Goal: Information Seeking & Learning: Learn about a topic

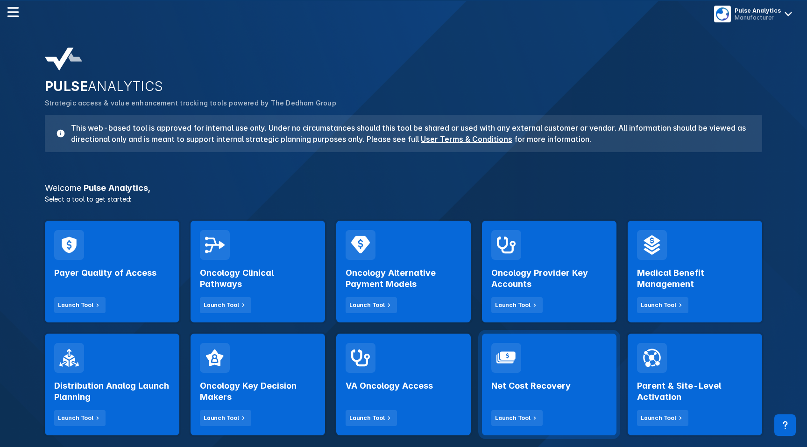
click at [591, 405] on div "Net Cost Recovery Launch Tool" at bounding box center [549, 399] width 116 height 53
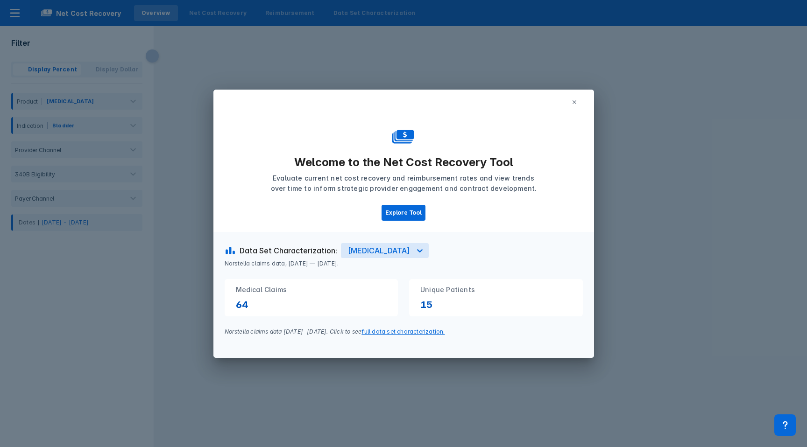
click at [573, 100] on icon at bounding box center [575, 102] width 6 height 6
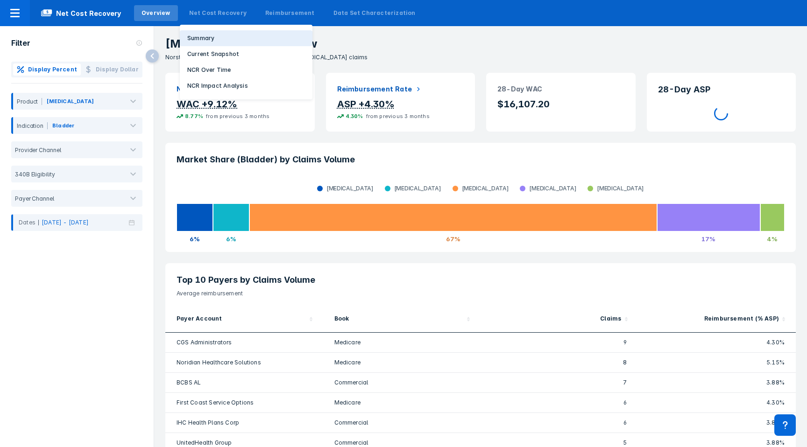
click at [195, 40] on p "Summary" at bounding box center [200, 38] width 27 height 8
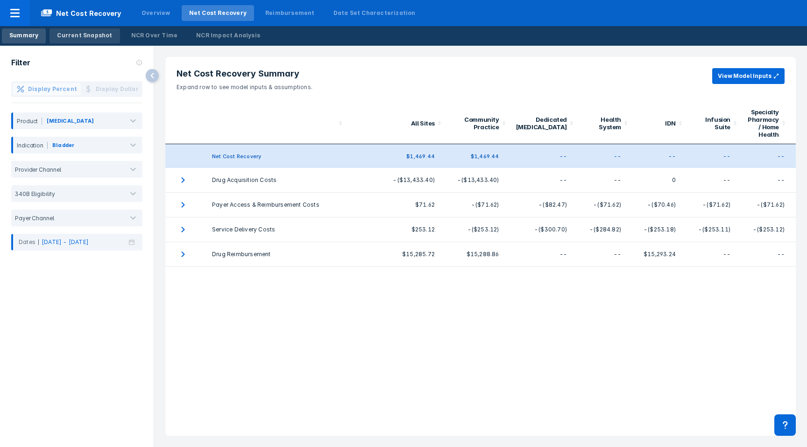
click at [91, 32] on div "Current Snapshot" at bounding box center [84, 35] width 55 height 8
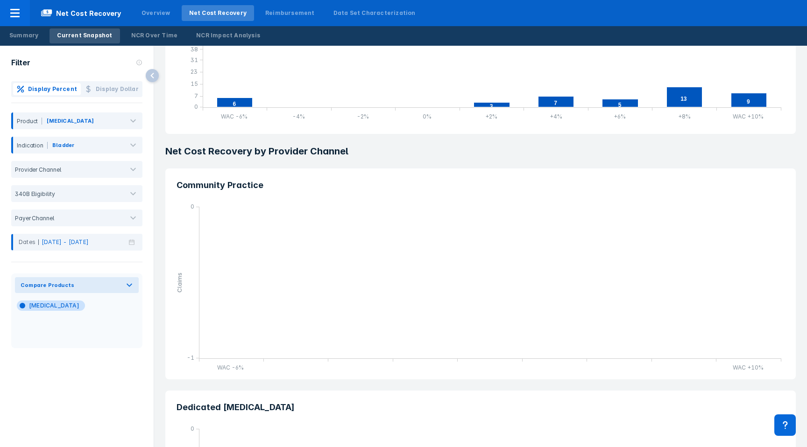
scroll to position [319, 0]
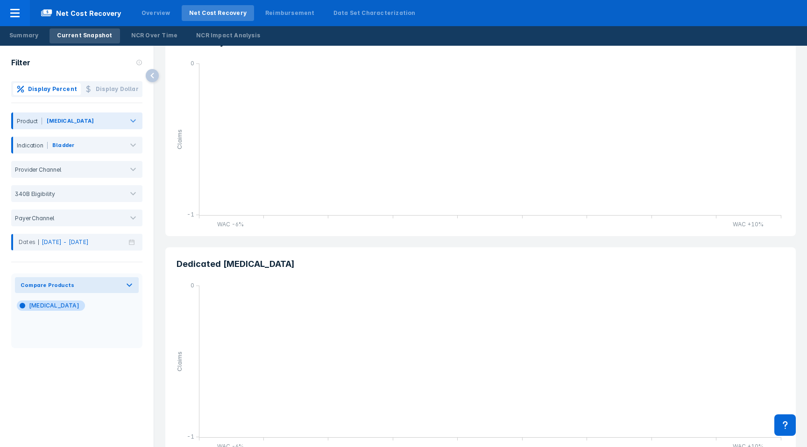
click at [47, 120] on div "[MEDICAL_DATA]" at bounding box center [70, 121] width 47 height 8
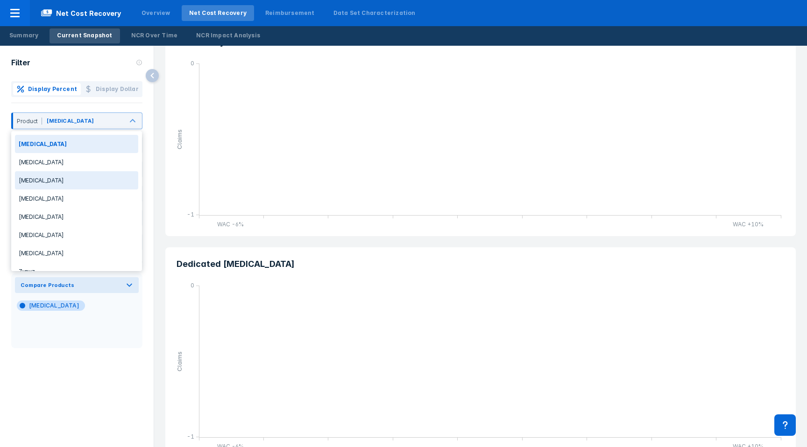
click at [37, 184] on div "Jemperli" at bounding box center [76, 180] width 123 height 18
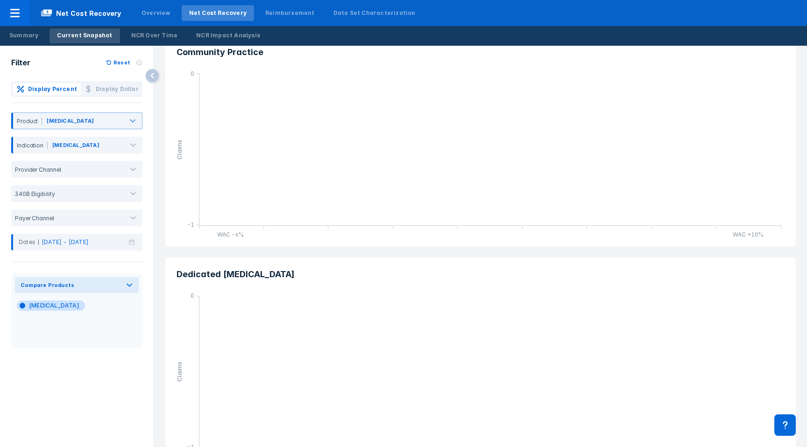
scroll to position [353, 0]
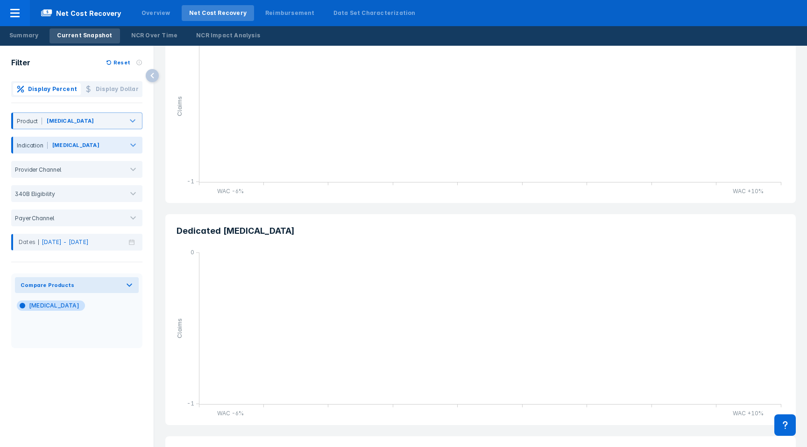
click at [89, 141] on div "Breast Cancer" at bounding box center [75, 147] width 49 height 12
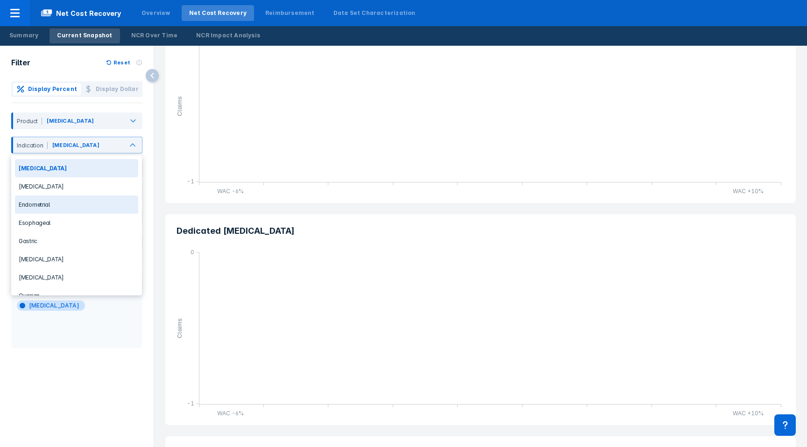
click at [71, 201] on div "Endometrial" at bounding box center [76, 205] width 123 height 18
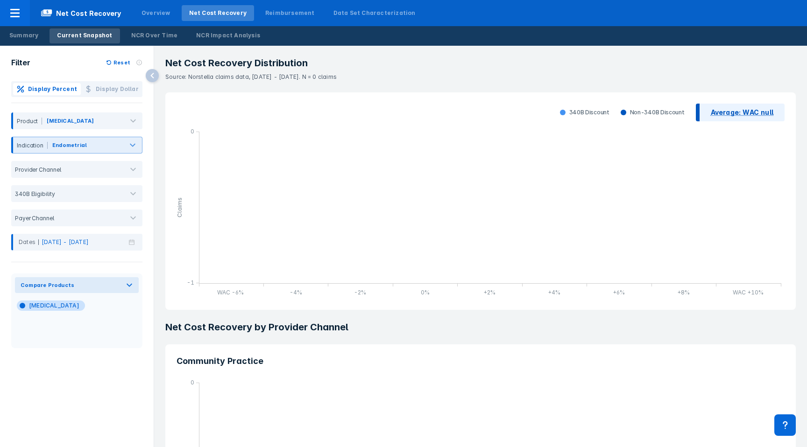
click at [89, 147] on div at bounding box center [105, 147] width 33 height 10
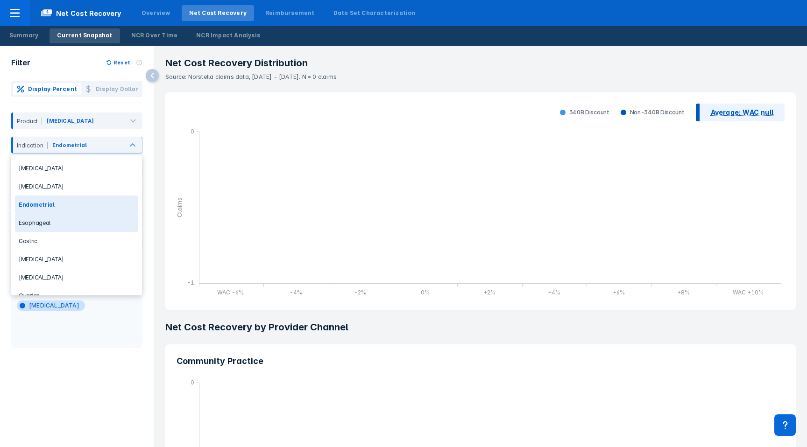
scroll to position [47, 0]
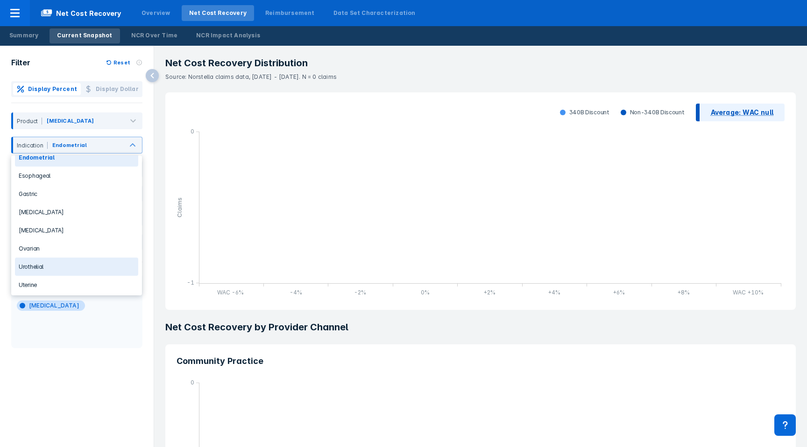
click at [36, 259] on div "Urothelial" at bounding box center [76, 267] width 123 height 18
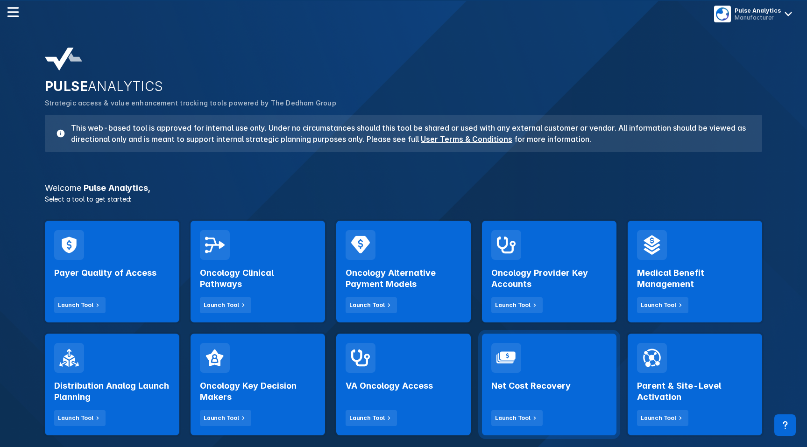
click at [548, 366] on div "Net Cost Recovery Launch Tool" at bounding box center [549, 385] width 134 height 102
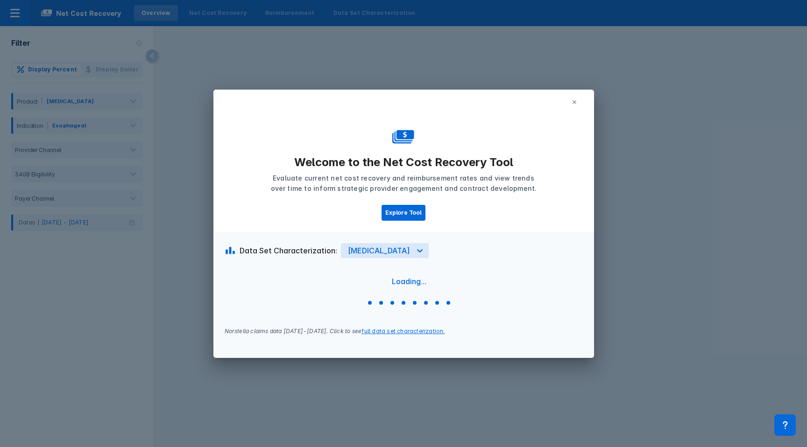
click at [574, 101] on icon at bounding box center [574, 102] width 4 height 4
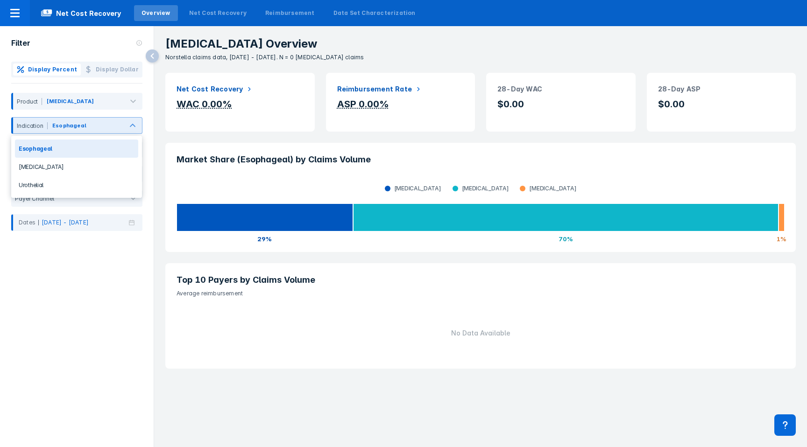
click at [40, 123] on div "Indication" at bounding box center [30, 125] width 35 height 7
click at [40, 170] on div "[MEDICAL_DATA]" at bounding box center [76, 167] width 123 height 18
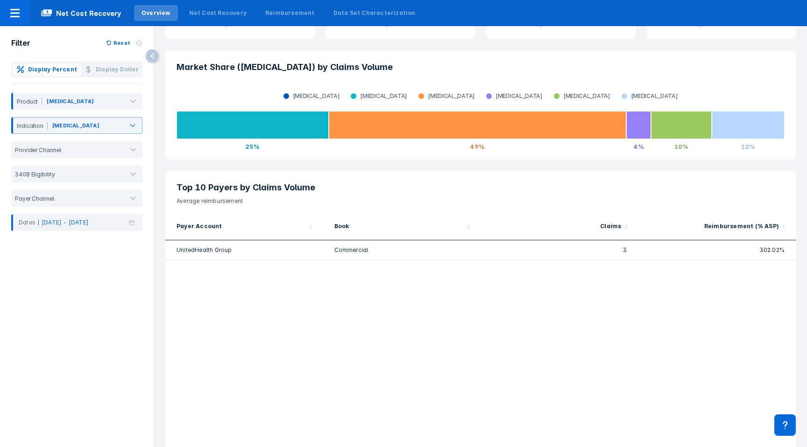
scroll to position [120, 0]
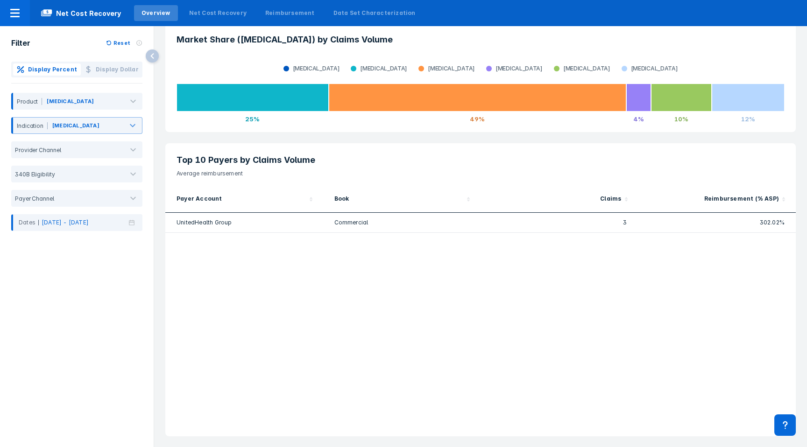
scroll to position [0, 0]
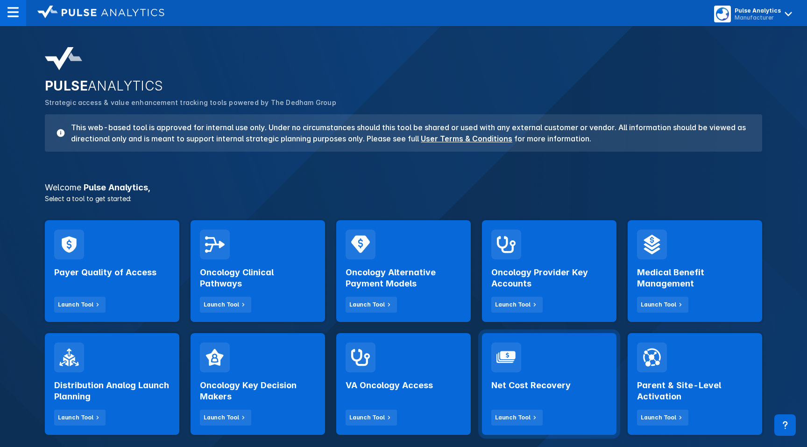
click at [509, 388] on h2 "Net Cost Recovery" at bounding box center [530, 385] width 79 height 11
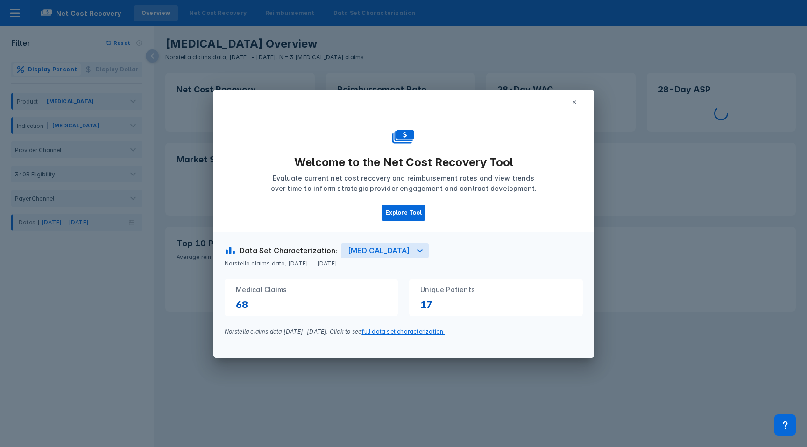
click at [577, 99] on button at bounding box center [574, 102] width 17 height 14
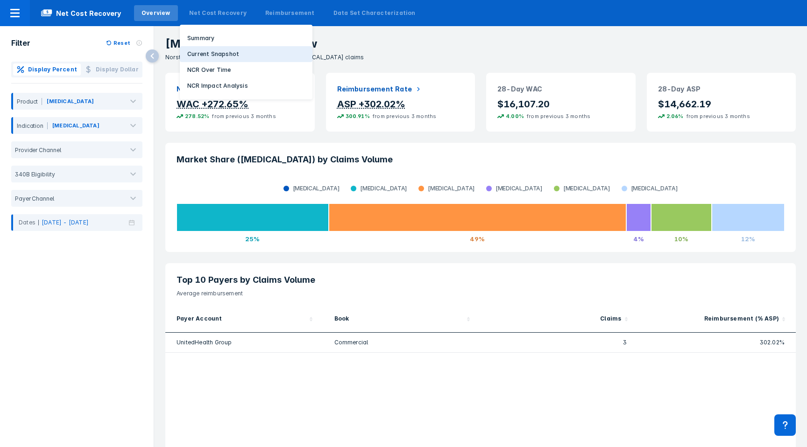
click at [202, 51] on p "Current Snapshot" at bounding box center [213, 54] width 52 height 8
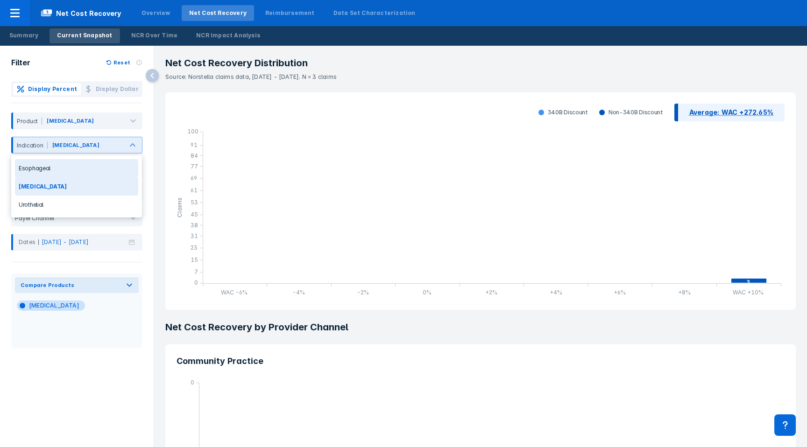
click at [43, 142] on div "Indication" at bounding box center [30, 145] width 35 height 7
click at [38, 167] on div "Esophageal" at bounding box center [76, 168] width 123 height 18
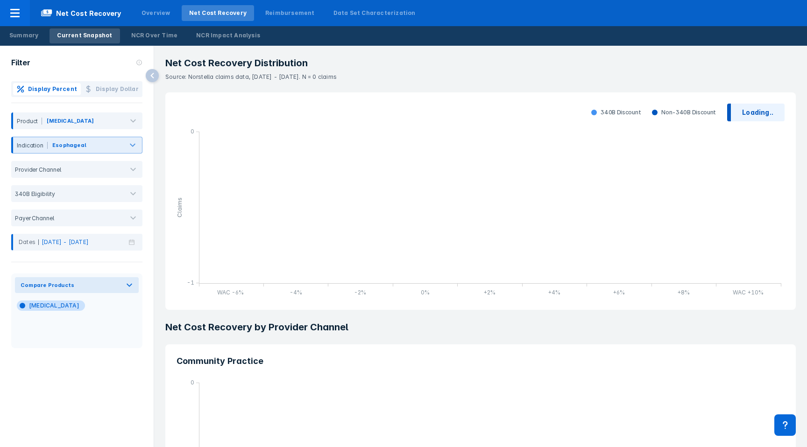
click at [46, 147] on div "Indication" at bounding box center [30, 145] width 35 height 7
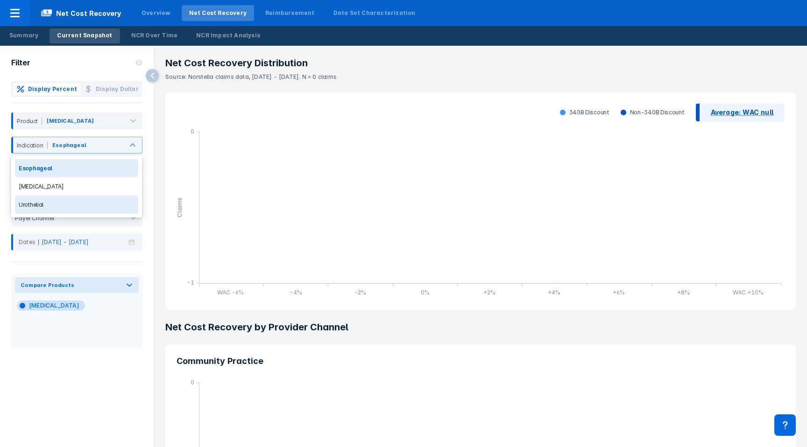
click at [52, 205] on div "Urothelial" at bounding box center [76, 205] width 123 height 18
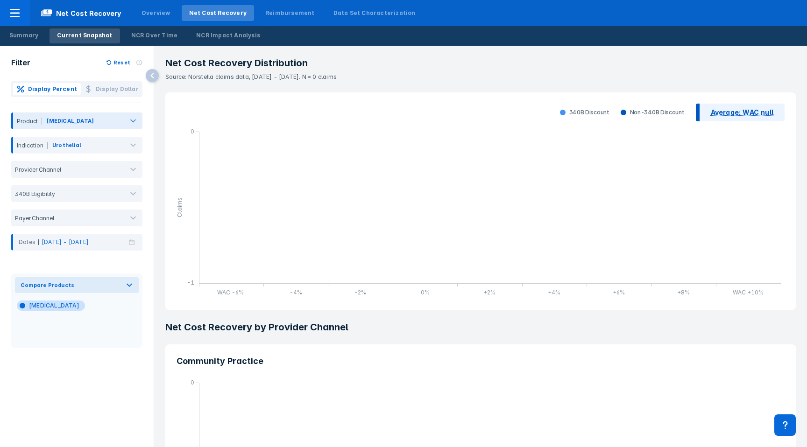
click at [62, 121] on div "[MEDICAL_DATA]" at bounding box center [70, 121] width 47 height 8
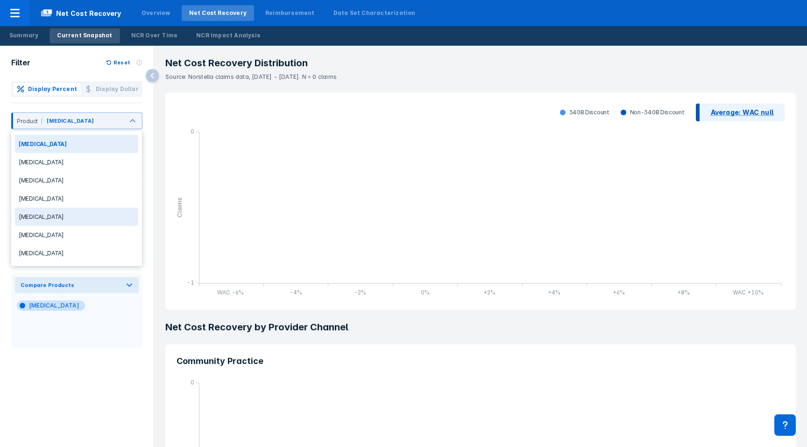
click at [59, 217] on div "[MEDICAL_DATA]" at bounding box center [76, 217] width 123 height 18
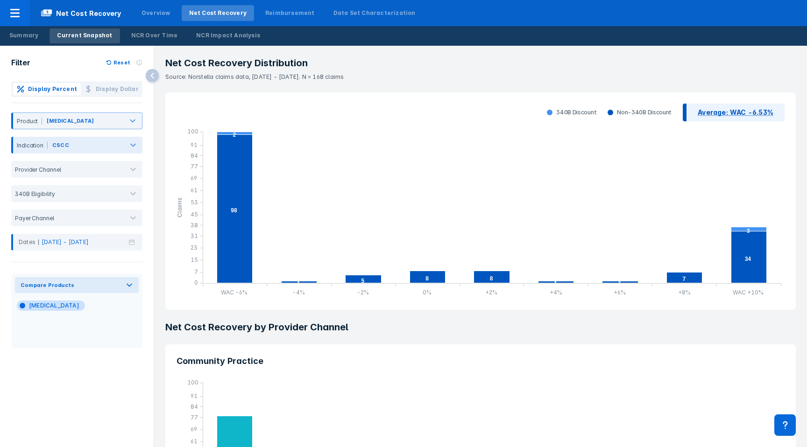
click at [96, 142] on div at bounding box center [96, 147] width 51 height 10
click at [86, 184] on div "[MEDICAL_DATA]" at bounding box center [76, 186] width 123 height 18
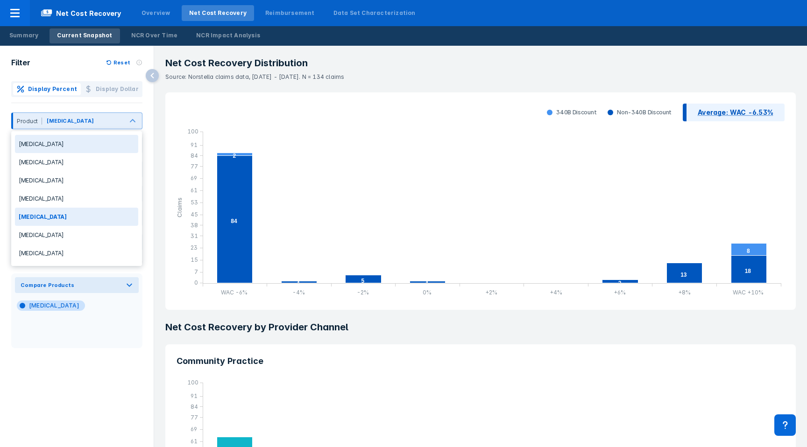
click at [96, 127] on div at bounding box center [109, 123] width 26 height 10
click at [67, 144] on div "Bavencio" at bounding box center [76, 144] width 123 height 18
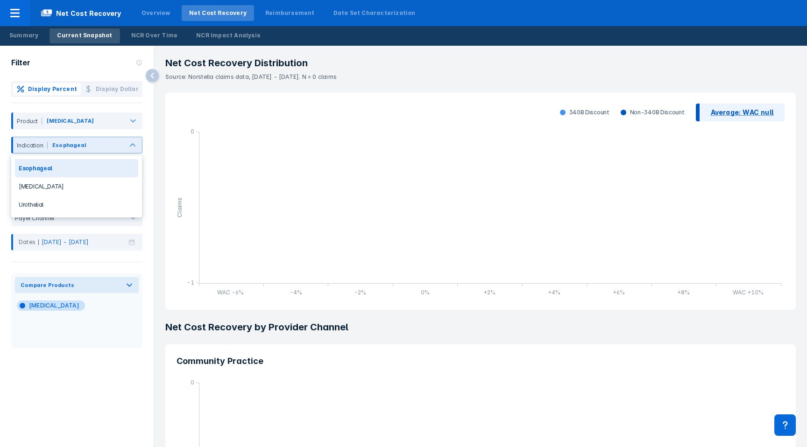
click at [76, 141] on div "Esophageal" at bounding box center [69, 145] width 34 height 8
click at [69, 182] on div "Lung Cancer" at bounding box center [76, 186] width 123 height 18
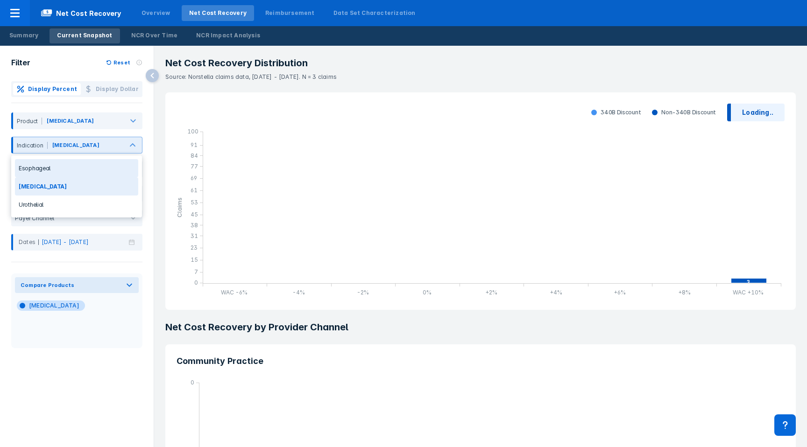
click at [78, 147] on div "Lung Cancer" at bounding box center [75, 145] width 47 height 8
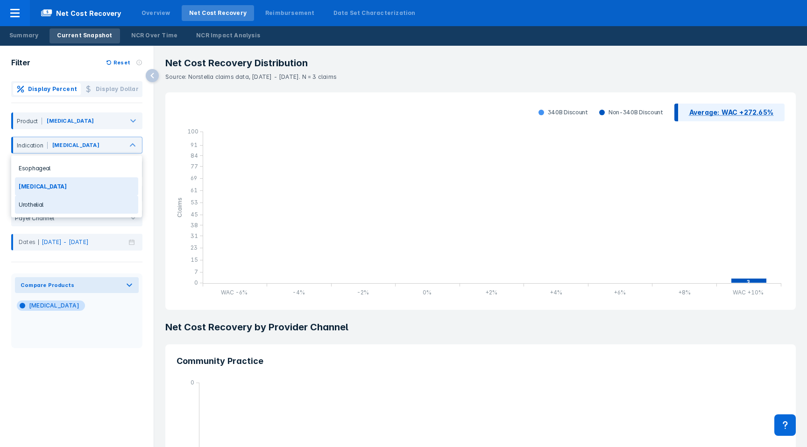
click at [64, 203] on div "Urothelial" at bounding box center [76, 205] width 123 height 18
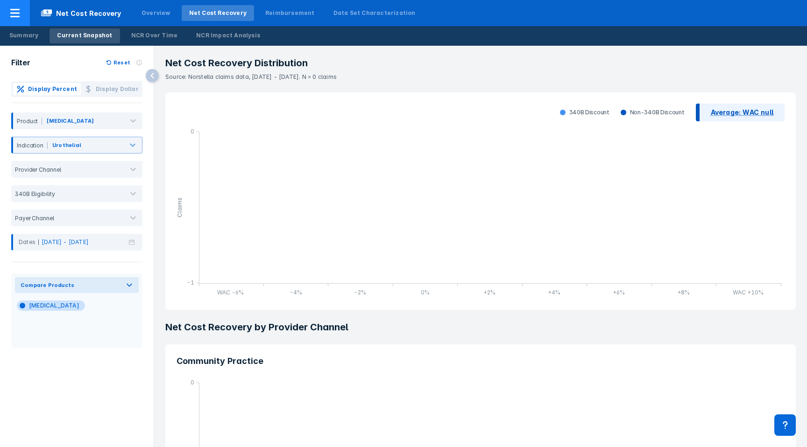
click at [17, 22] on div at bounding box center [15, 13] width 30 height 26
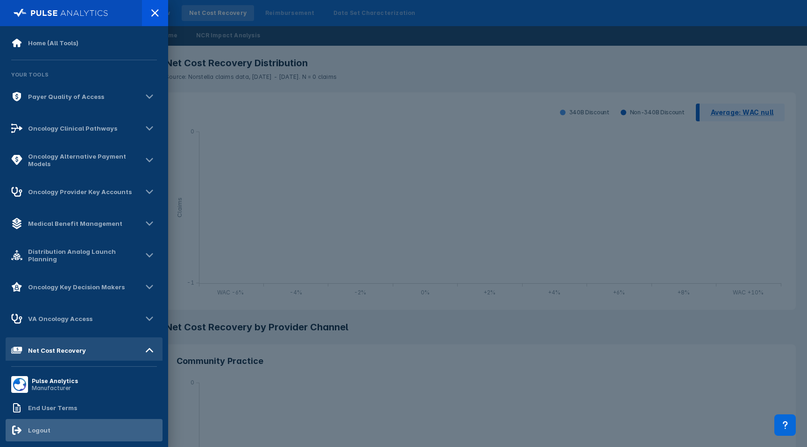
click at [57, 435] on div "Logout" at bounding box center [84, 430] width 157 height 22
